Goal: Task Accomplishment & Management: Use online tool/utility

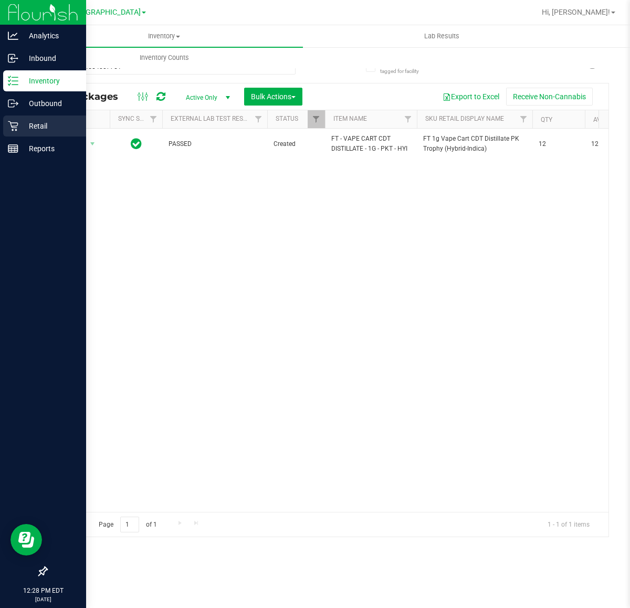
click at [22, 127] on p "Retail" at bounding box center [49, 126] width 63 height 13
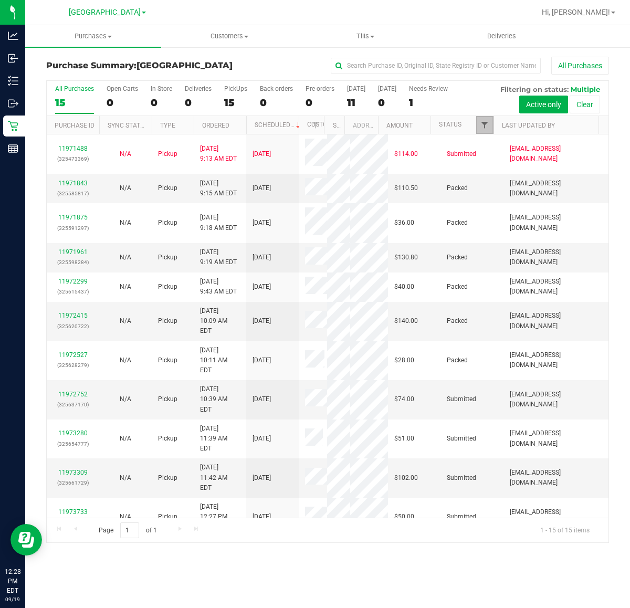
click at [484, 123] on span "Filter" at bounding box center [484, 125] width 8 height 8
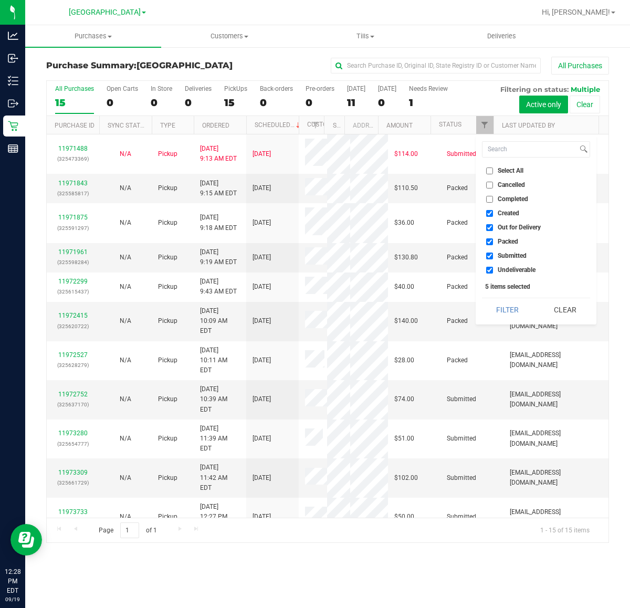
click at [507, 211] on span "Created" at bounding box center [509, 213] width 22 height 6
click at [493, 211] on input "Created" at bounding box center [489, 213] width 7 height 7
checkbox input "false"
click at [508, 229] on span "Out for Delivery" at bounding box center [519, 227] width 43 height 6
click at [493, 229] on input "Out for Delivery" at bounding box center [489, 227] width 7 height 7
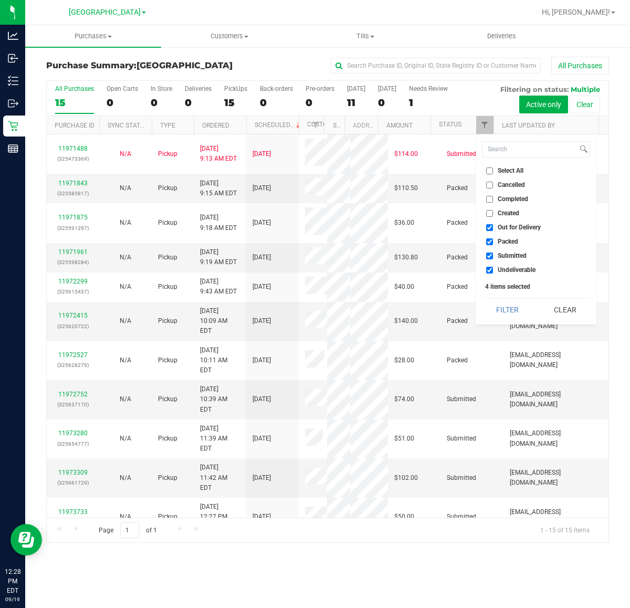
checkbox input "false"
click at [514, 240] on span "Packed" at bounding box center [508, 241] width 20 height 6
click at [493, 240] on input "Packed" at bounding box center [489, 241] width 7 height 7
checkbox input "false"
click at [510, 270] on span "Undeliverable" at bounding box center [517, 270] width 38 height 6
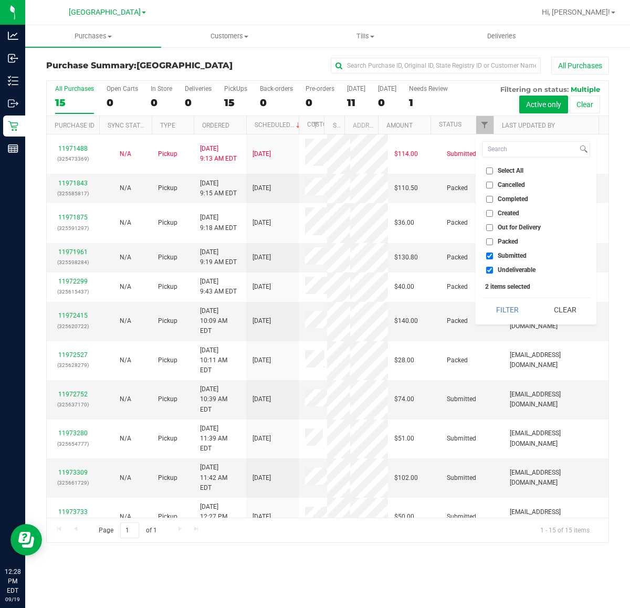
click at [493, 270] on input "Undeliverable" at bounding box center [489, 270] width 7 height 7
checkbox input "false"
click at [509, 307] on button "Filter" at bounding box center [507, 309] width 50 height 23
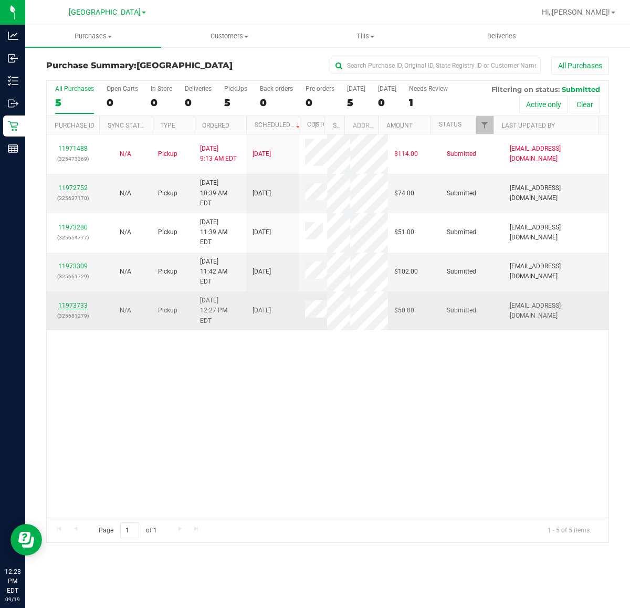
click at [72, 302] on link "11973733" at bounding box center [72, 305] width 29 height 7
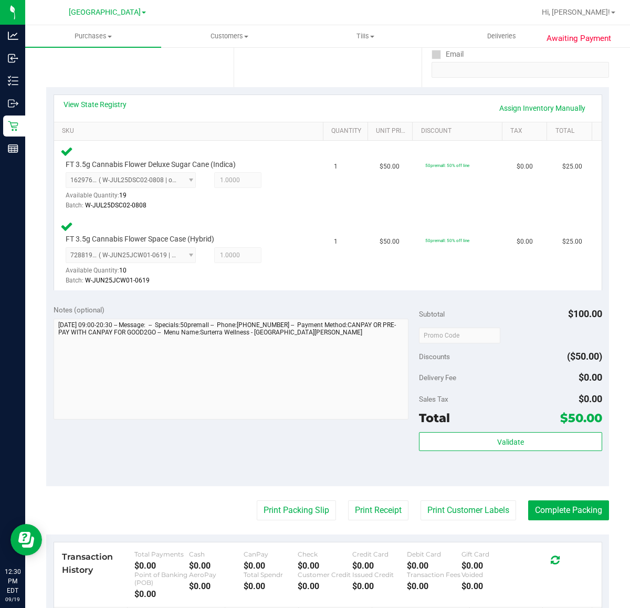
scroll to position [197, 0]
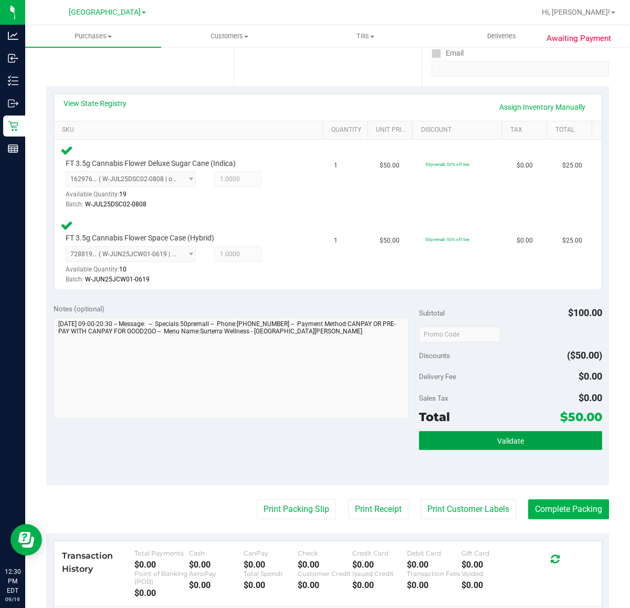
click at [455, 444] on button "Validate" at bounding box center [510, 440] width 183 height 19
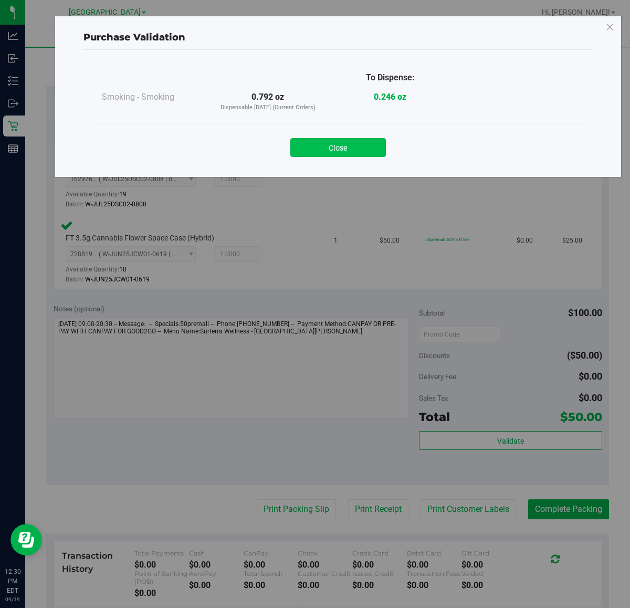
click at [350, 142] on button "Close" at bounding box center [338, 147] width 96 height 19
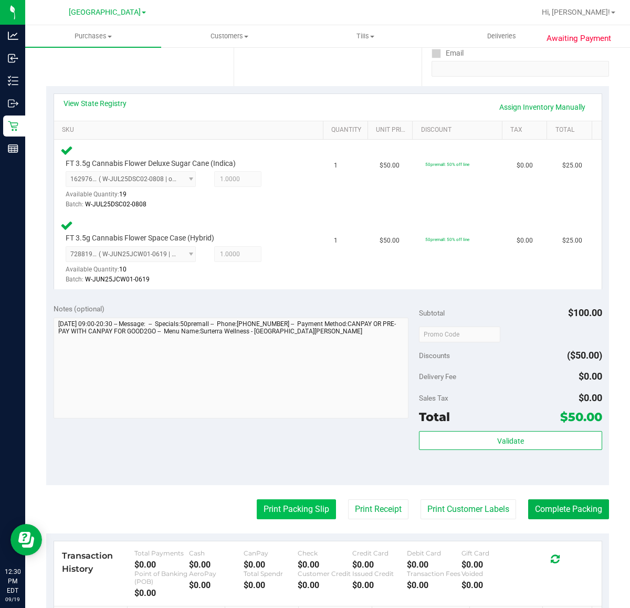
click at [308, 505] on button "Print Packing Slip" at bounding box center [296, 509] width 79 height 20
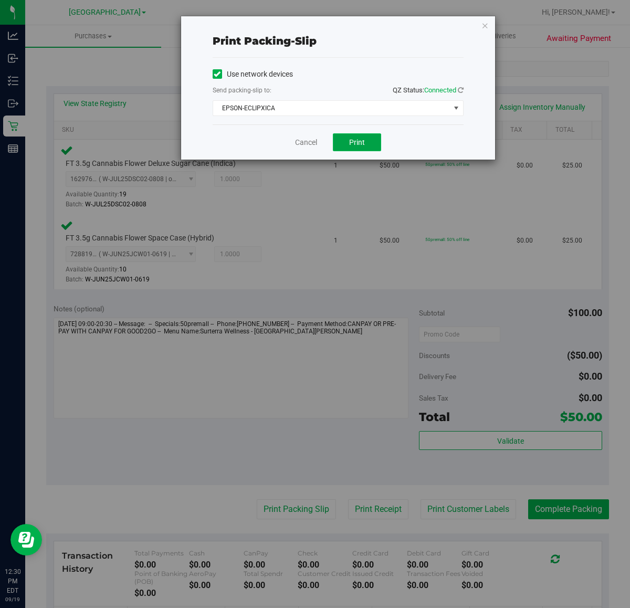
click at [375, 140] on button "Print" at bounding box center [357, 142] width 48 height 18
click at [481, 25] on icon "button" at bounding box center [484, 25] width 7 height 13
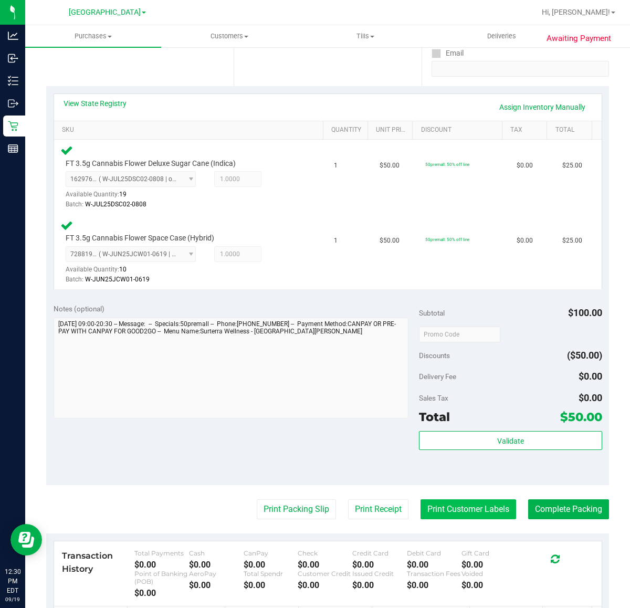
click at [431, 505] on button "Print Customer Labels" at bounding box center [469, 509] width 96 height 20
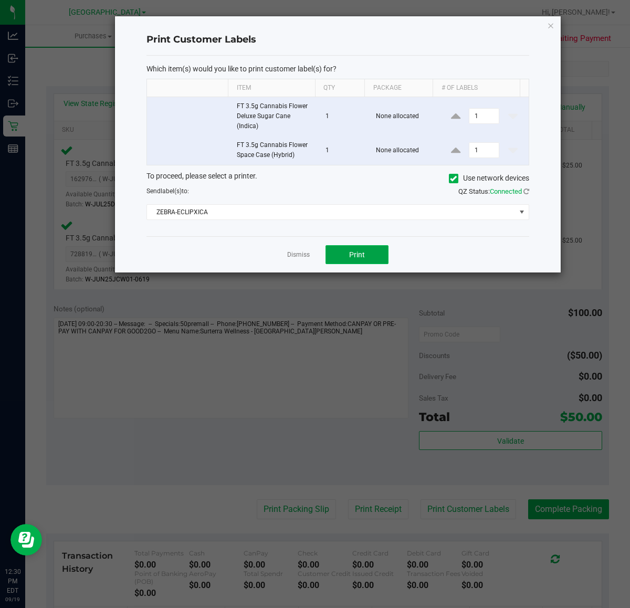
click at [363, 253] on span "Print" at bounding box center [357, 254] width 16 height 8
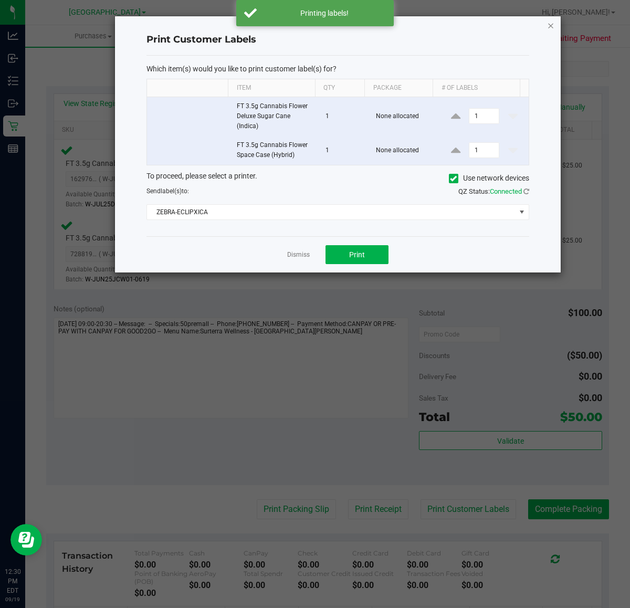
click at [552, 29] on icon "button" at bounding box center [550, 25] width 7 height 13
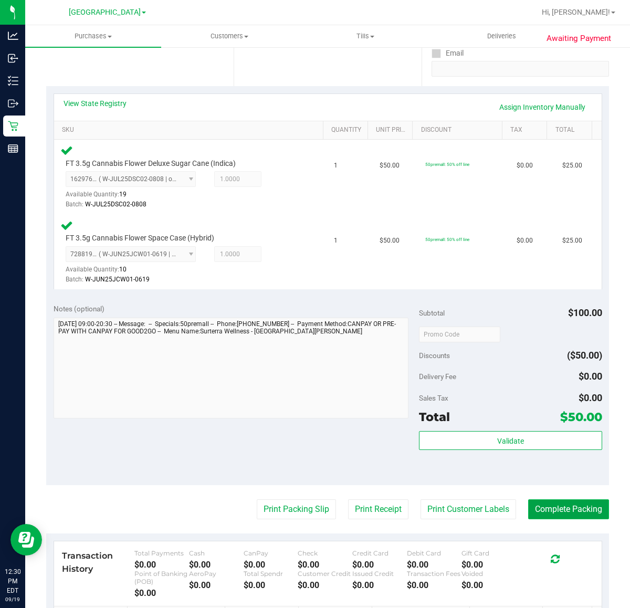
click at [549, 503] on button "Complete Packing" at bounding box center [568, 509] width 81 height 20
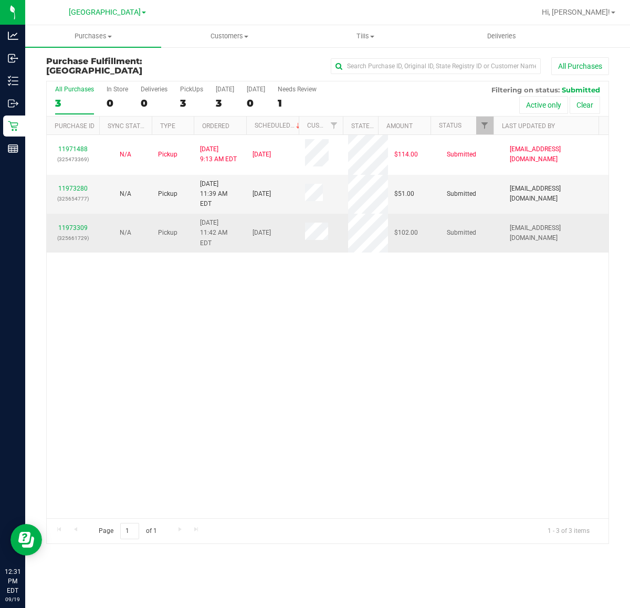
click at [75, 223] on div "11973309 (325661729)" at bounding box center [73, 233] width 40 height 20
click at [76, 233] on p "(325661729)" at bounding box center [73, 238] width 40 height 10
click at [77, 224] on link "11973309" at bounding box center [72, 227] width 29 height 7
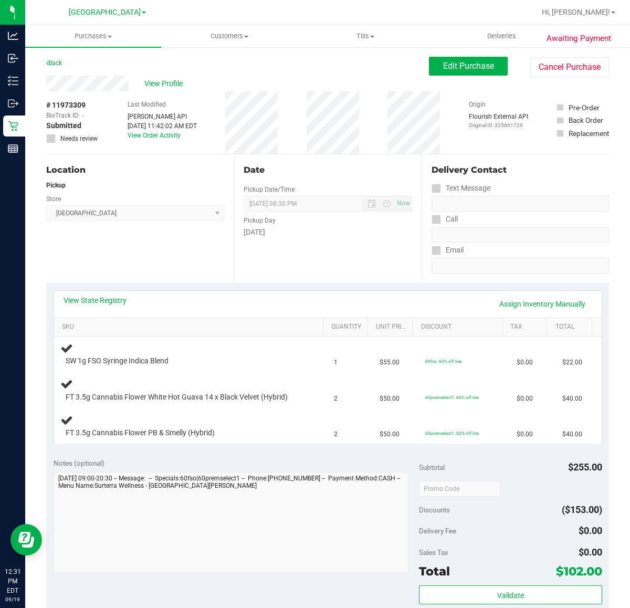
click at [134, 277] on div "Location Pickup Store [GEOGRAPHIC_DATA] WC Select Store [PERSON_NAME][GEOGRAPHI…" at bounding box center [139, 218] width 187 height 129
click at [140, 263] on div "Location Pickup Store [GEOGRAPHIC_DATA] WC Select Store [PERSON_NAME][GEOGRAPHI…" at bounding box center [139, 218] width 187 height 129
